Goal: Task Accomplishment & Management: Manage account settings

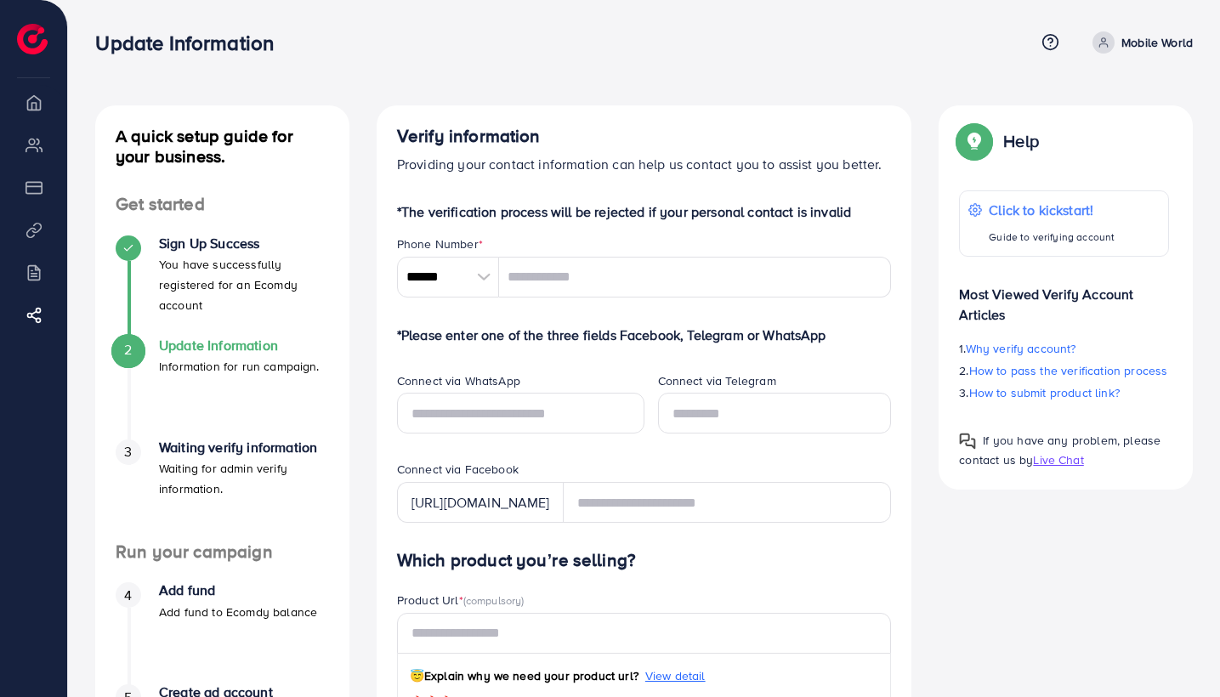
click at [1123, 41] on p "Mobile World" at bounding box center [1157, 42] width 71 height 20
click at [1094, 112] on link "Log out" at bounding box center [1112, 101] width 162 height 38
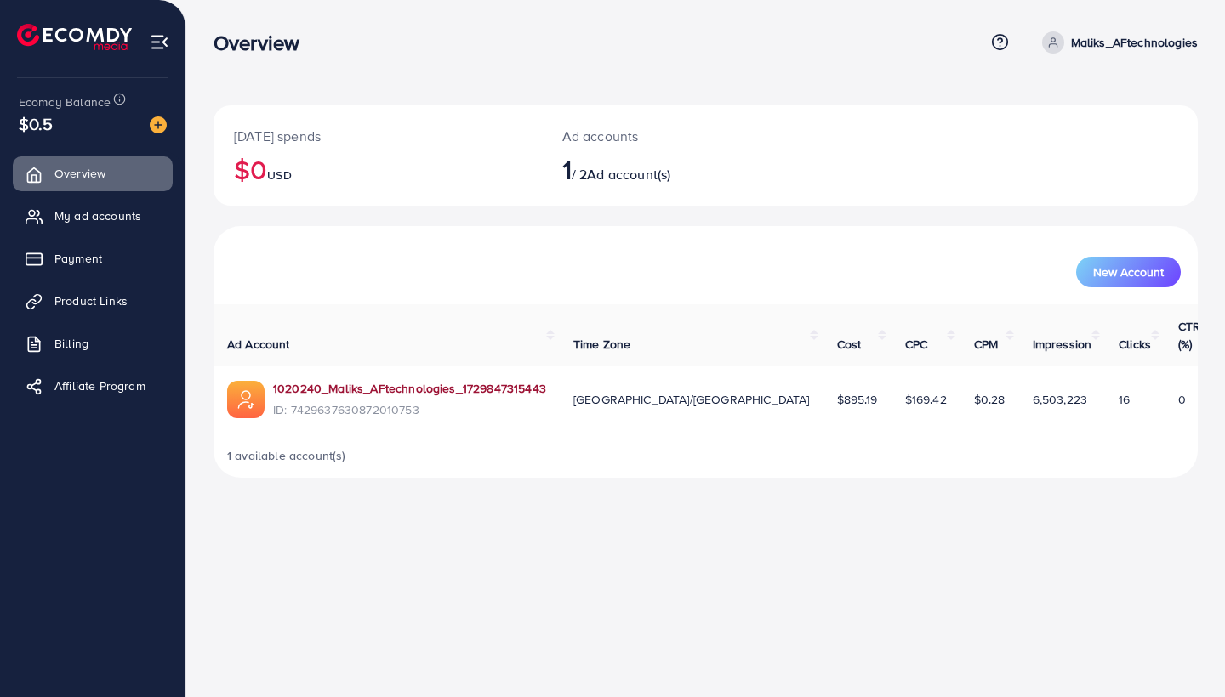
click at [431, 380] on link "1020240_Maliks_AFtechnologies_1729847315443" at bounding box center [409, 388] width 273 height 17
click at [1110, 54] on div "Overview Help Center Contact Support Term and policy About Us Maliks_AFtechnolo…" at bounding box center [705, 43] width 984 height 46
click at [1112, 43] on p "Maliks_AFtechnologies" at bounding box center [1134, 42] width 127 height 20
click at [1095, 143] on span "Log out" at bounding box center [1095, 139] width 46 height 20
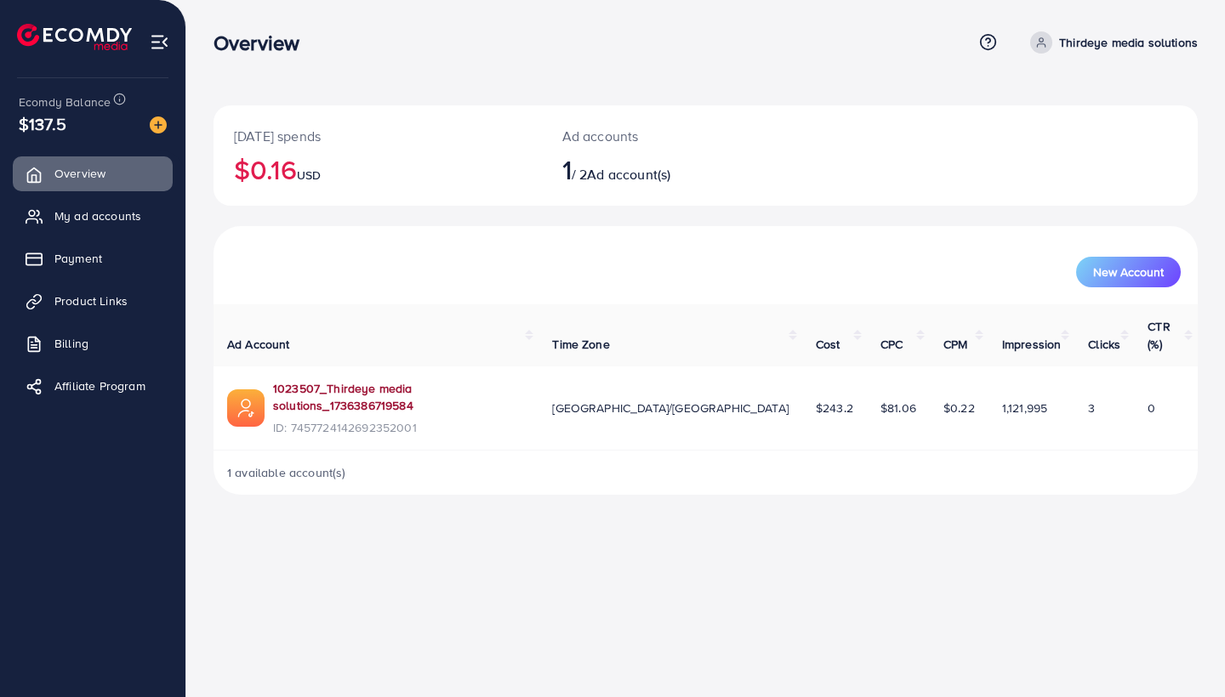
click at [443, 380] on link "1023507_Thirdeye media solutions_1736386719584" at bounding box center [399, 397] width 252 height 35
click at [497, 380] on link "1023507_Thirdeye media solutions_1736386719584" at bounding box center [399, 397] width 252 height 35
